Goal: Find specific page/section: Find specific page/section

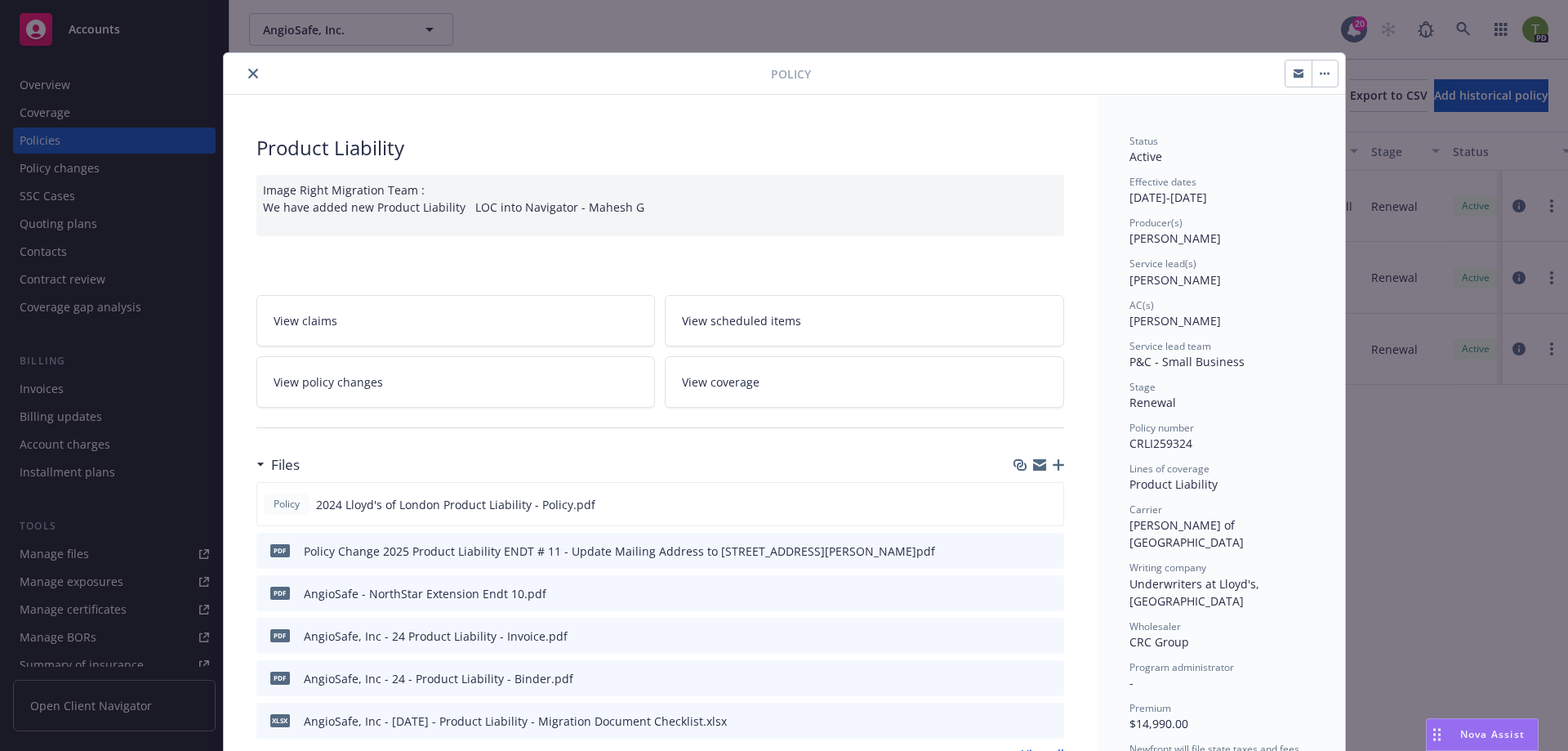
click at [244, 68] on button "close" at bounding box center [254, 73] width 20 height 20
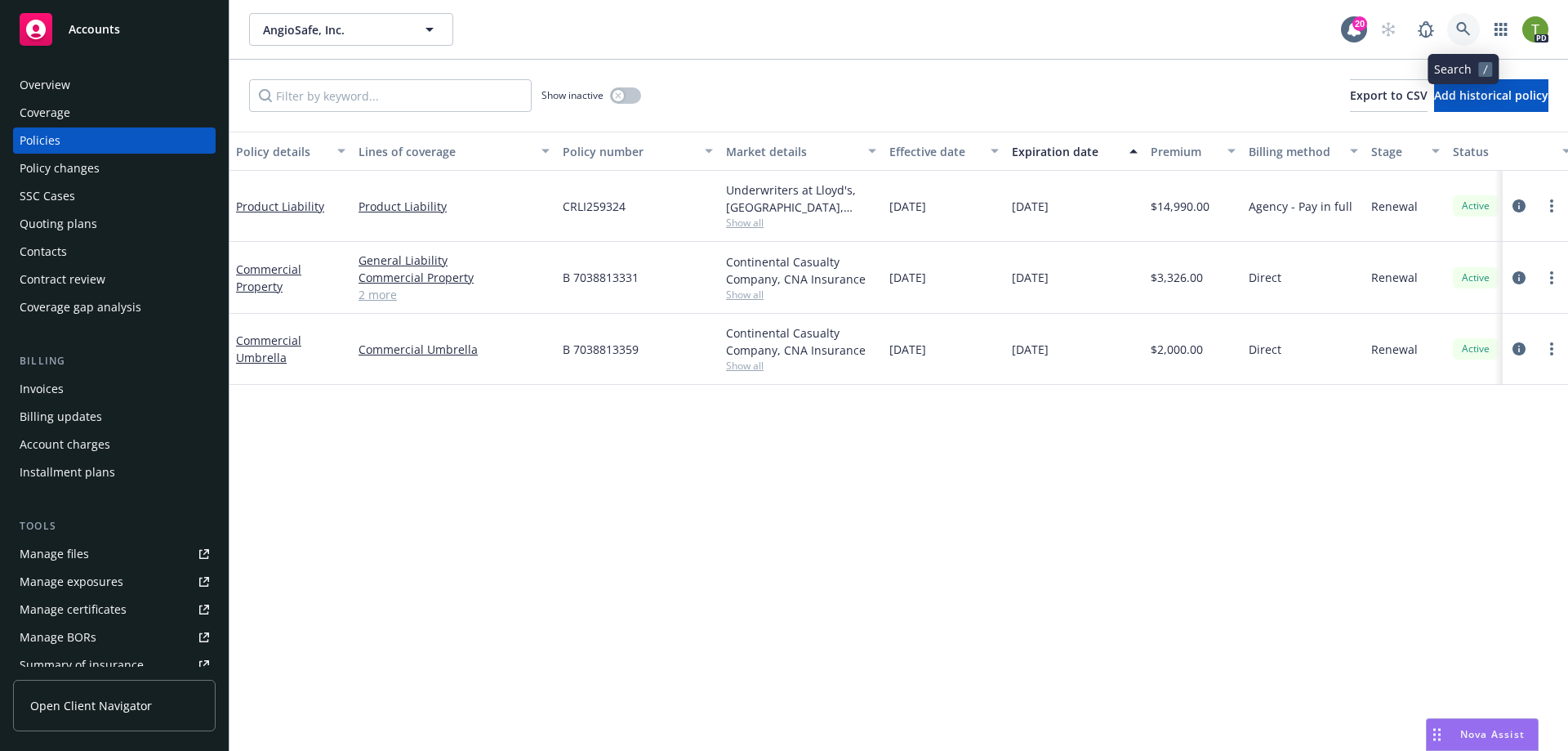
click at [1456, 33] on icon at bounding box center [1463, 30] width 15 height 15
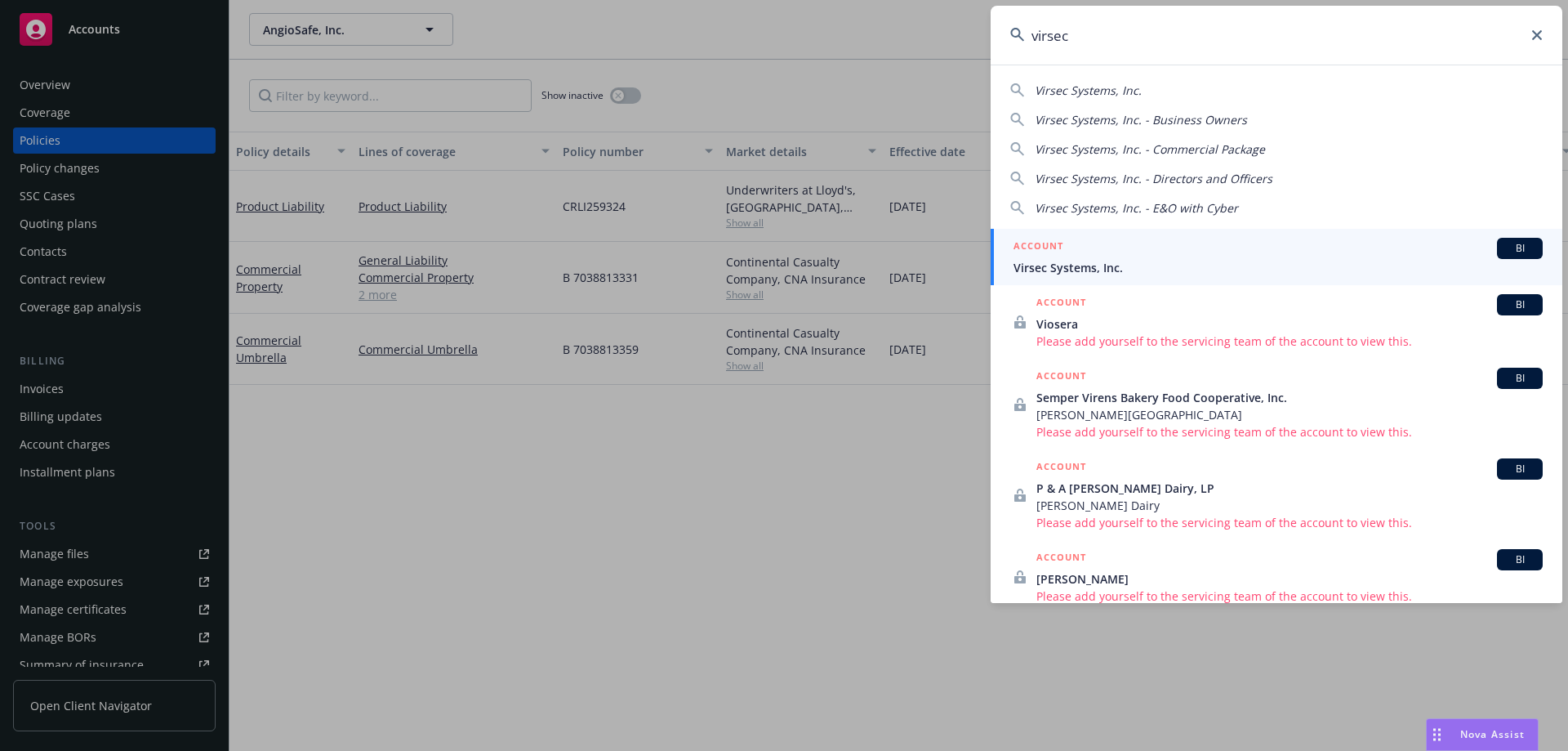
type input "virsec"
click at [1085, 270] on span "Virsec Systems, Inc." at bounding box center [1277, 268] width 529 height 17
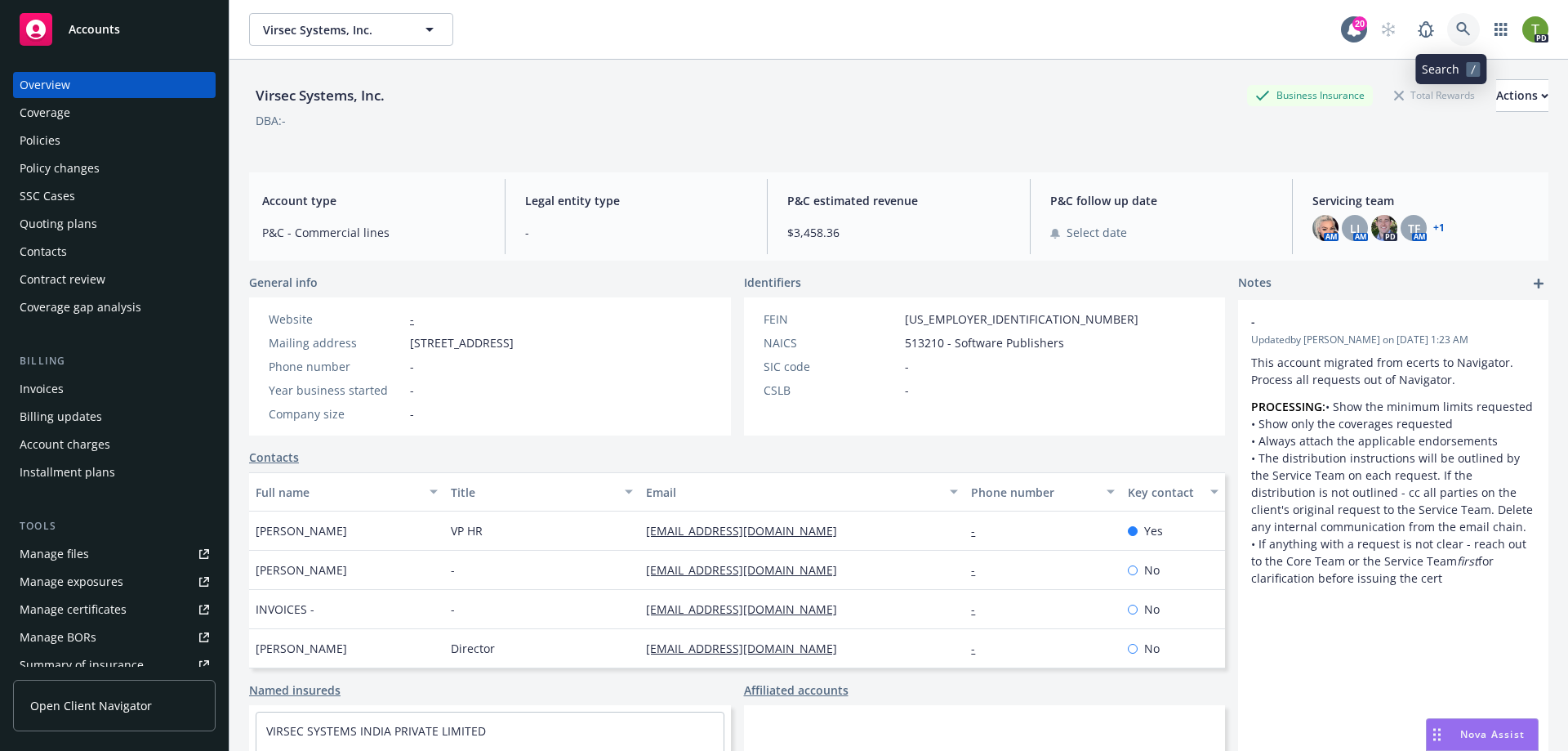
click at [1460, 33] on link at bounding box center [1463, 30] width 33 height 33
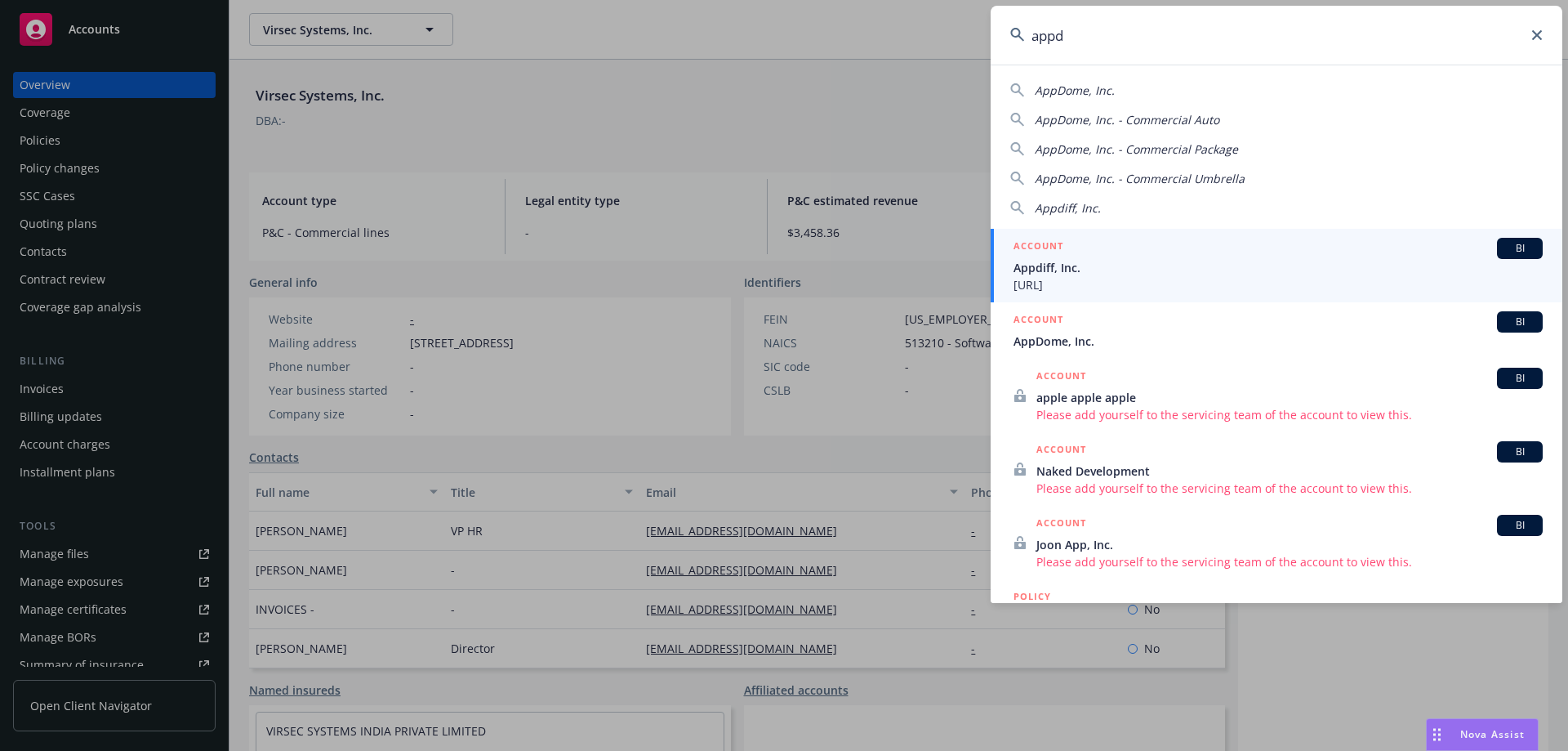
click at [1068, 88] on span "AppDome, Inc." at bounding box center [1074, 90] width 80 height 16
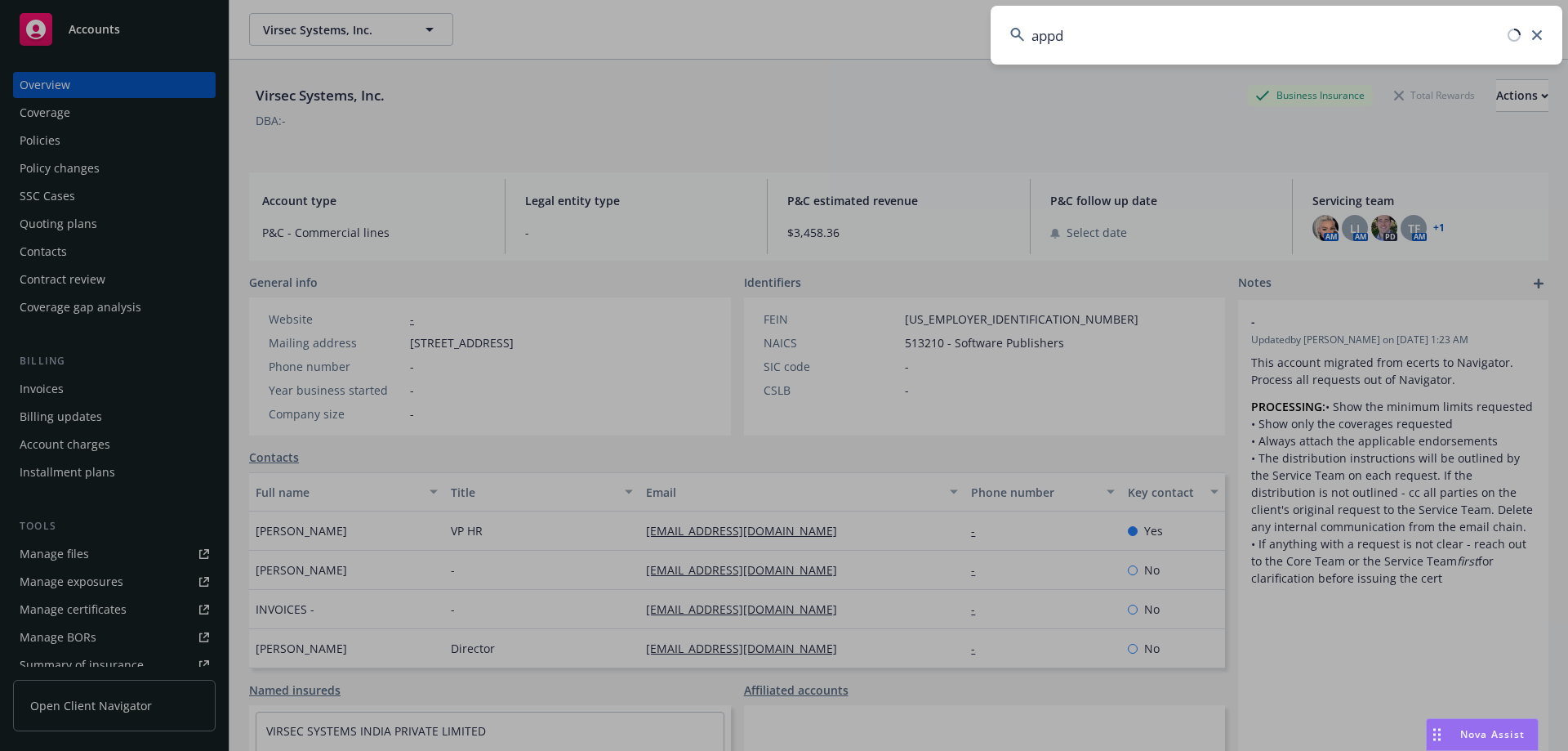
type input "AppDome, Inc."
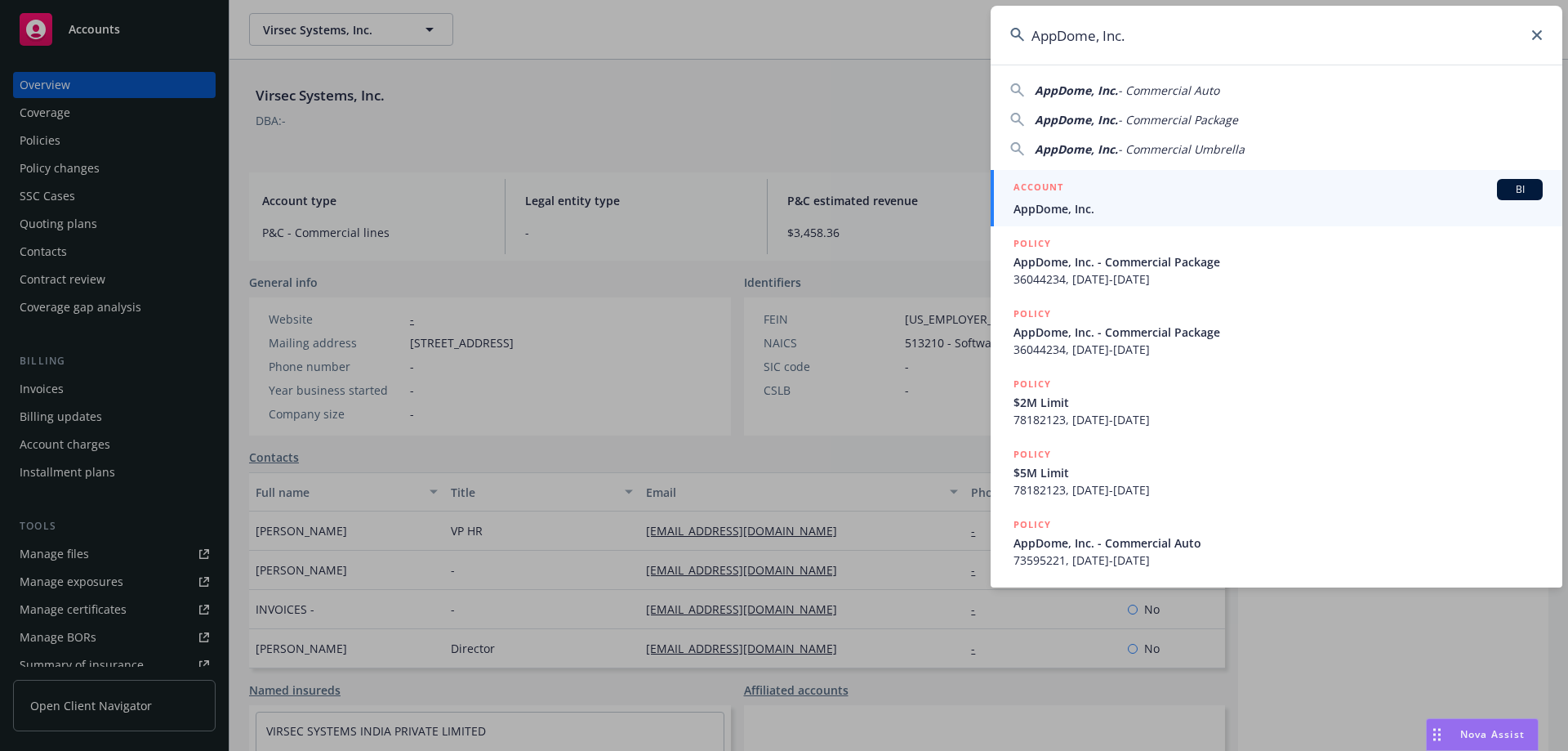
click at [1048, 194] on h5 "ACCOUNT" at bounding box center [1038, 189] width 50 height 20
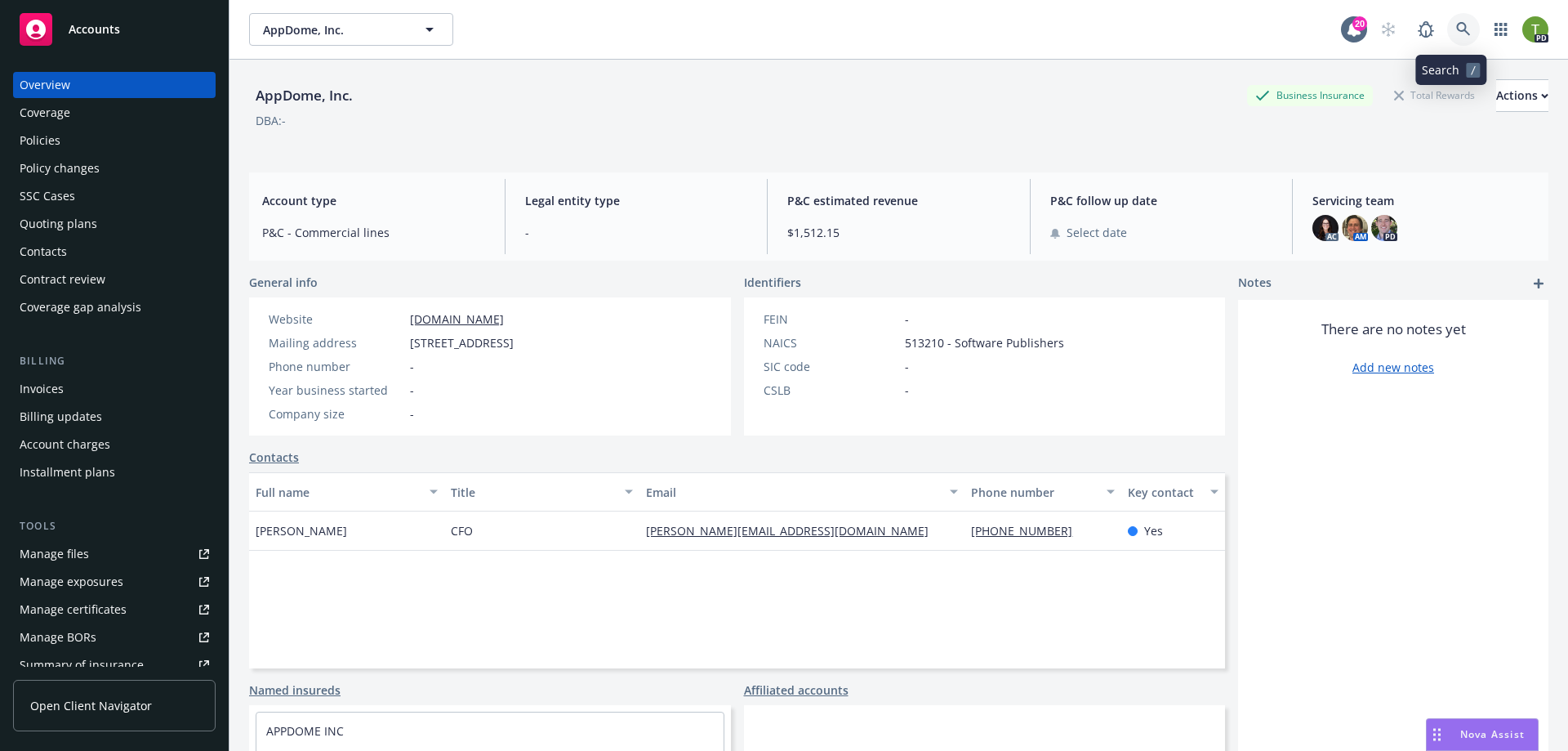
click at [1456, 34] on icon at bounding box center [1463, 30] width 15 height 15
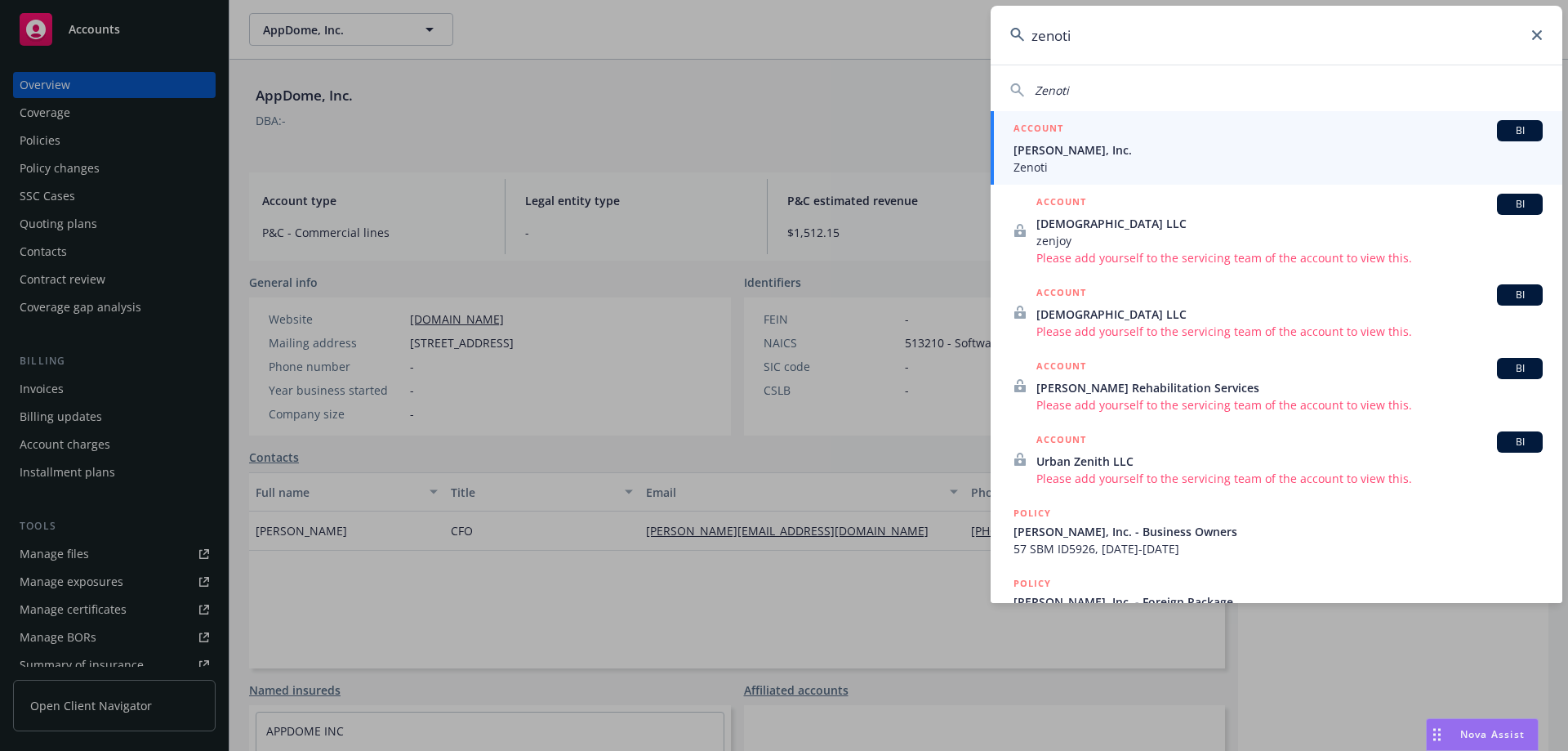
type input "zenoti"
click at [1088, 157] on span "[PERSON_NAME], Inc." at bounding box center [1277, 150] width 529 height 17
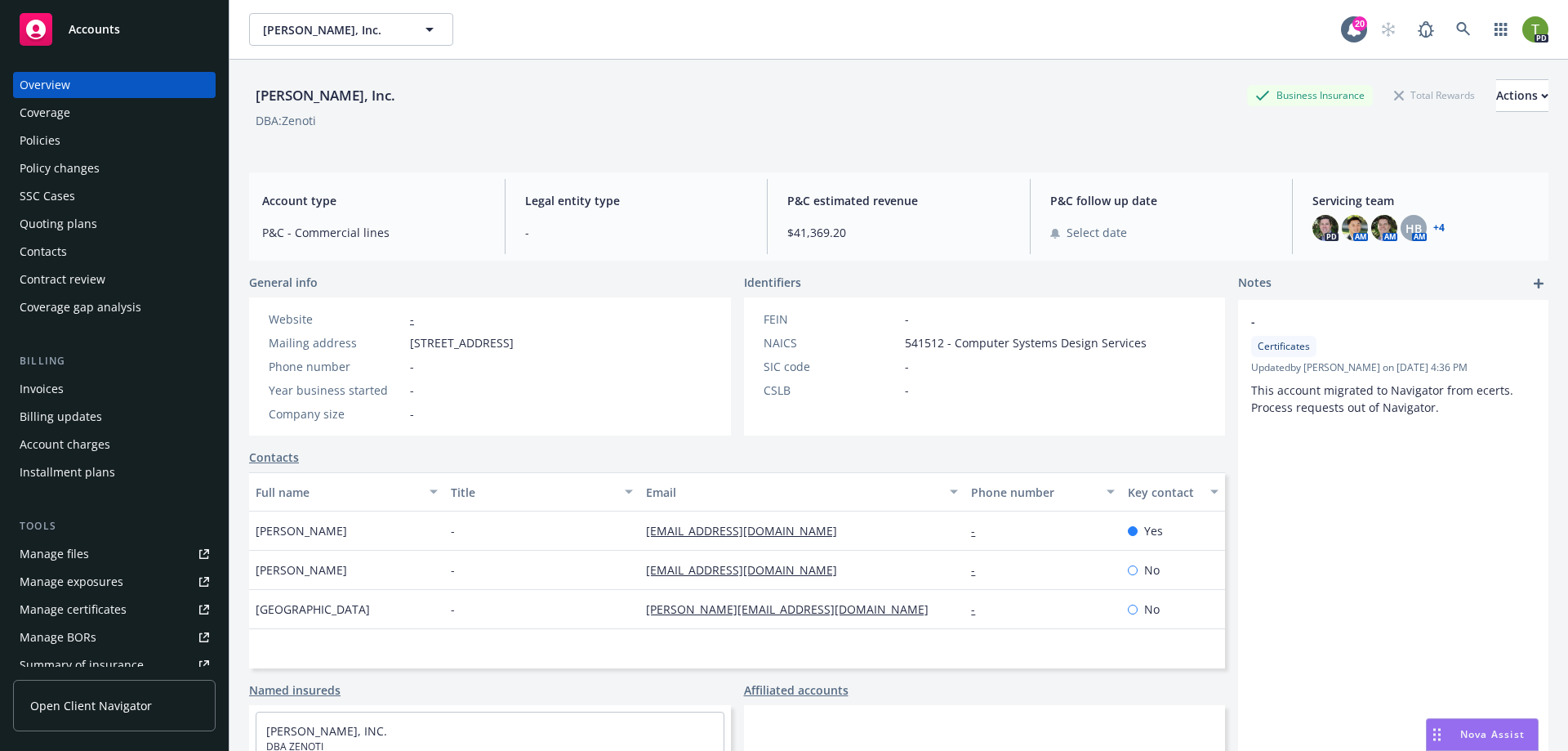
click at [56, 128] on div "Policies" at bounding box center [40, 141] width 41 height 26
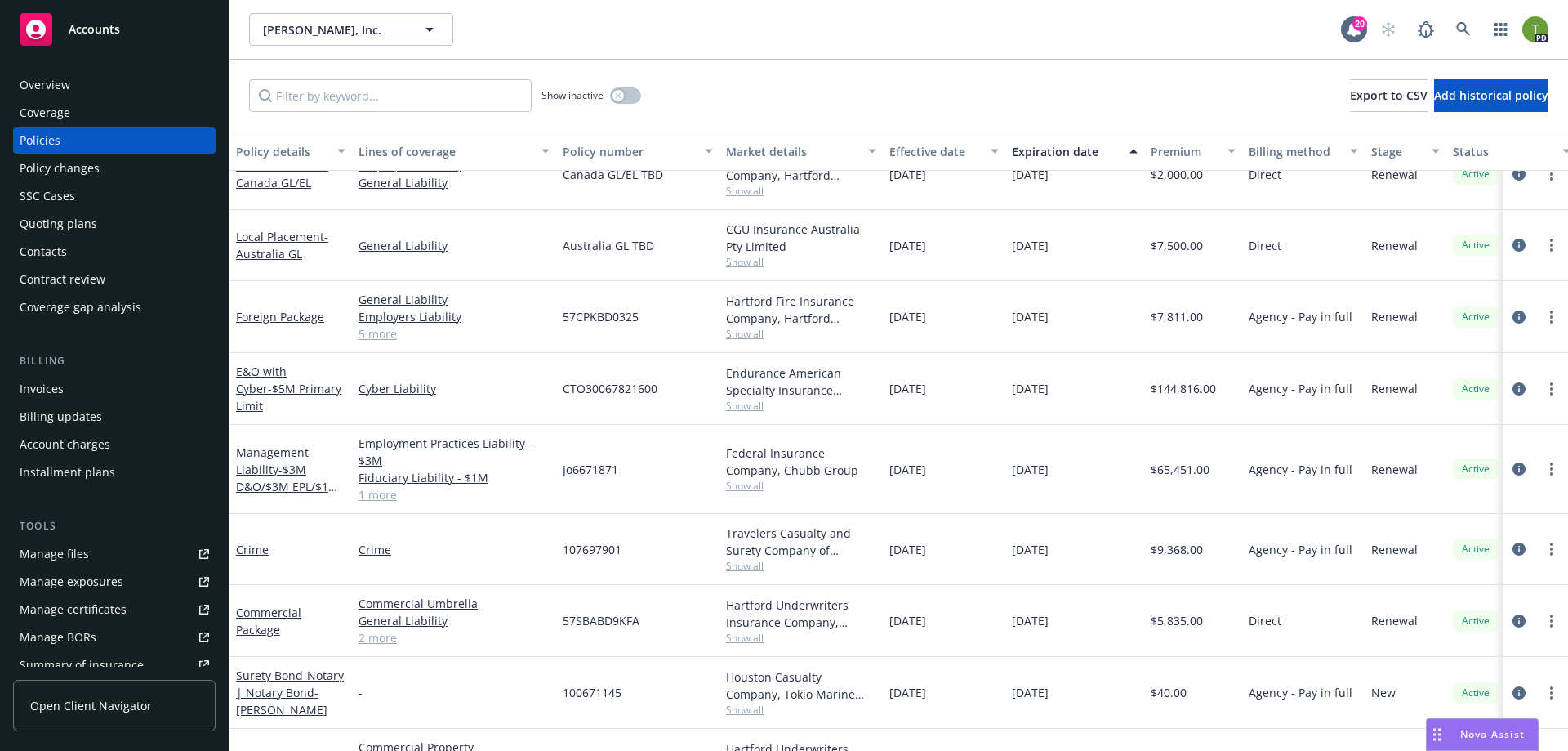
scroll to position [245, 0]
